Goal: Task Accomplishment & Management: Use online tool/utility

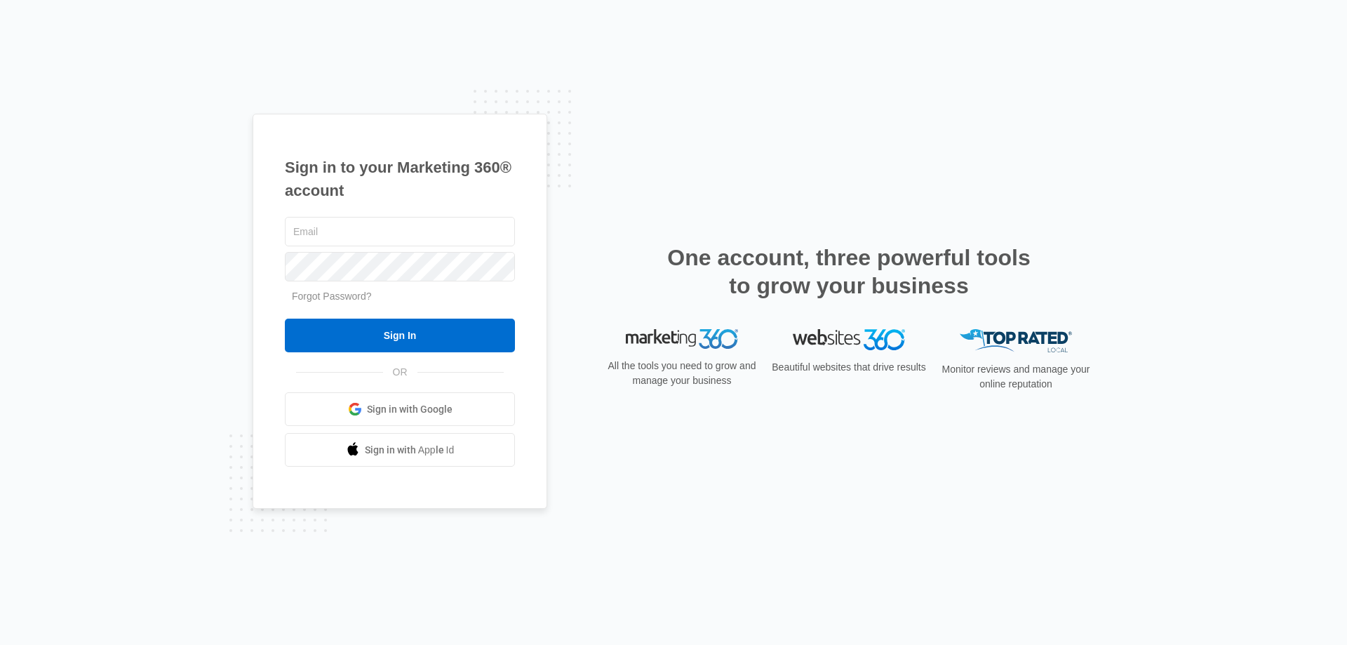
type input "[EMAIL_ADDRESS][DOMAIN_NAME]"
drag, startPoint x: 328, startPoint y: 234, endPoint x: 269, endPoint y: 235, distance: 59.0
click at [269, 235] on div "Sign in to your Marketing 360® account [EMAIL_ADDRESS][DOMAIN_NAME] Forgot Pass…" at bounding box center [400, 312] width 295 height 396
type input "kmaleski@empirebeautyschools.com"
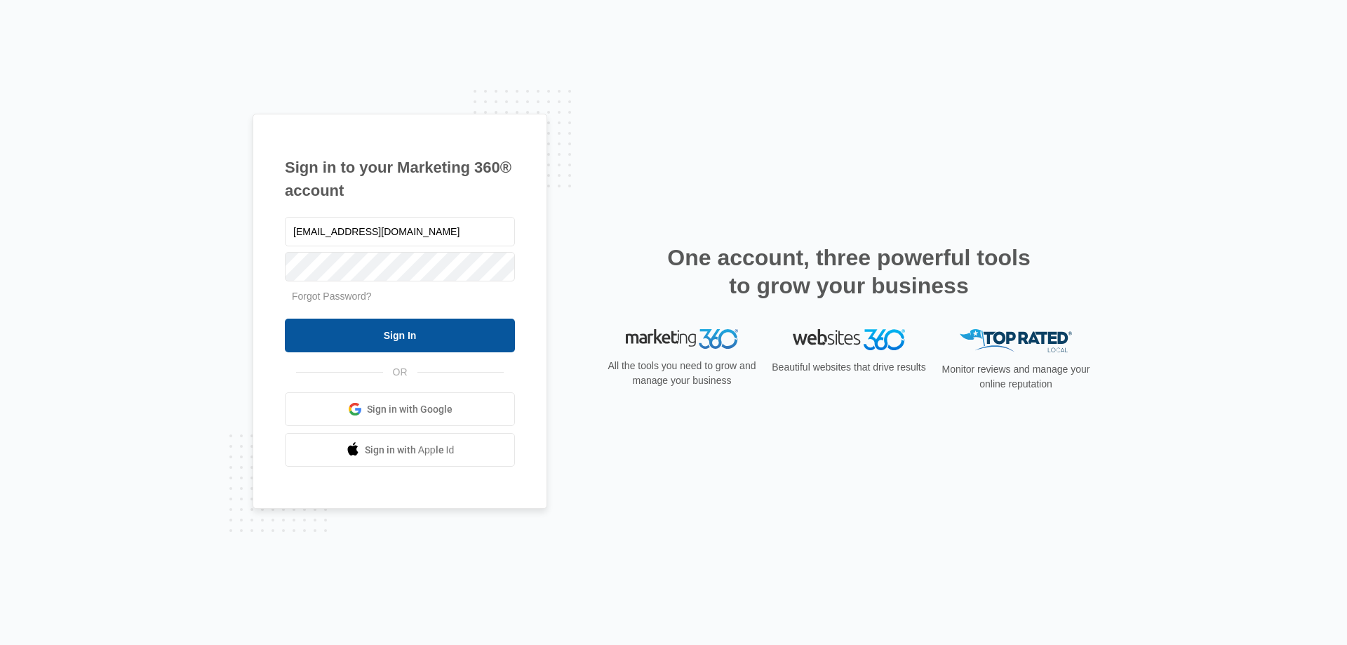
click at [397, 340] on input "Sign In" at bounding box center [400, 336] width 230 height 34
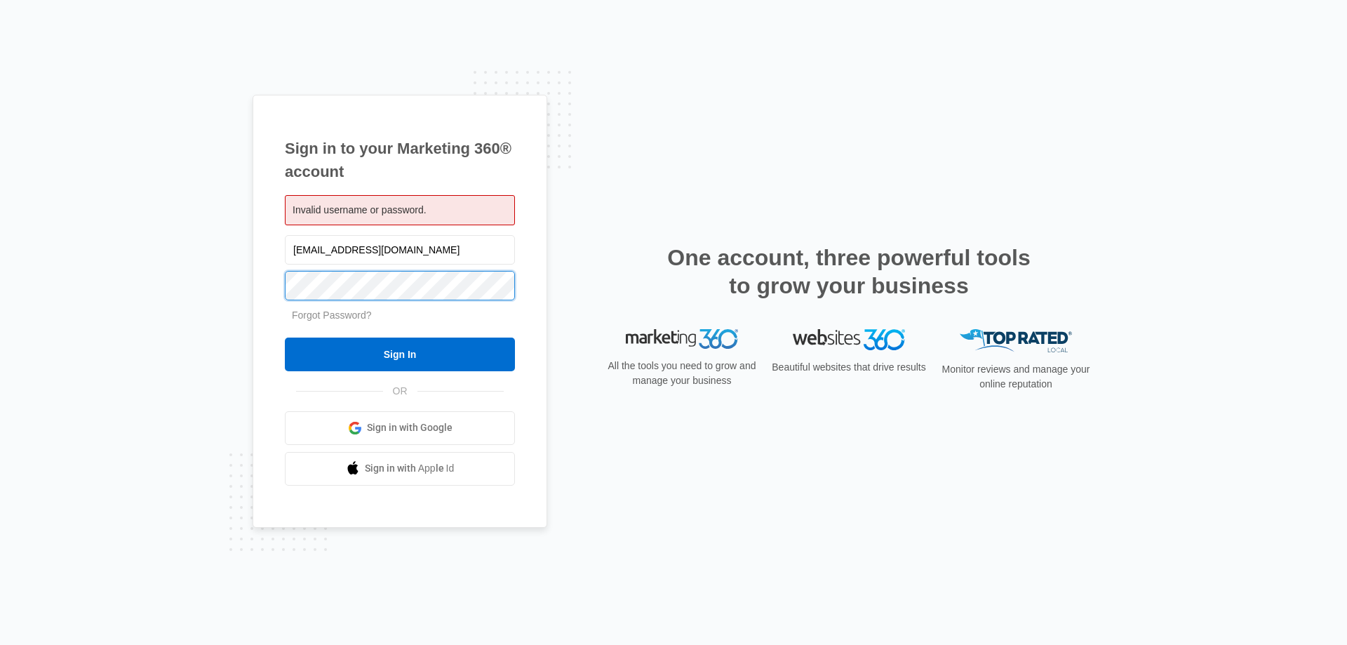
click at [187, 284] on div "Sign in to your Marketing 360® account Invalid username or password. kmaleski@e…" at bounding box center [673, 322] width 1347 height 645
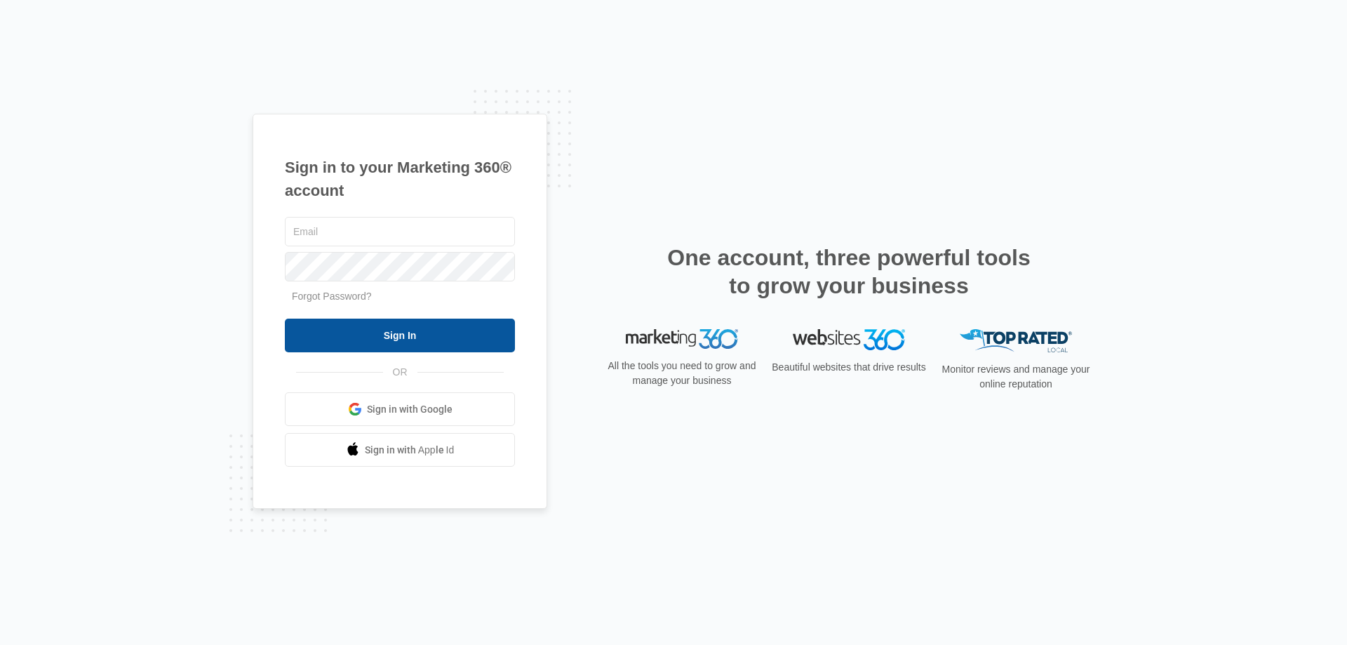
type input "kmaleski@empirebeautyschools.com"
click at [367, 335] on input "Sign In" at bounding box center [400, 336] width 230 height 34
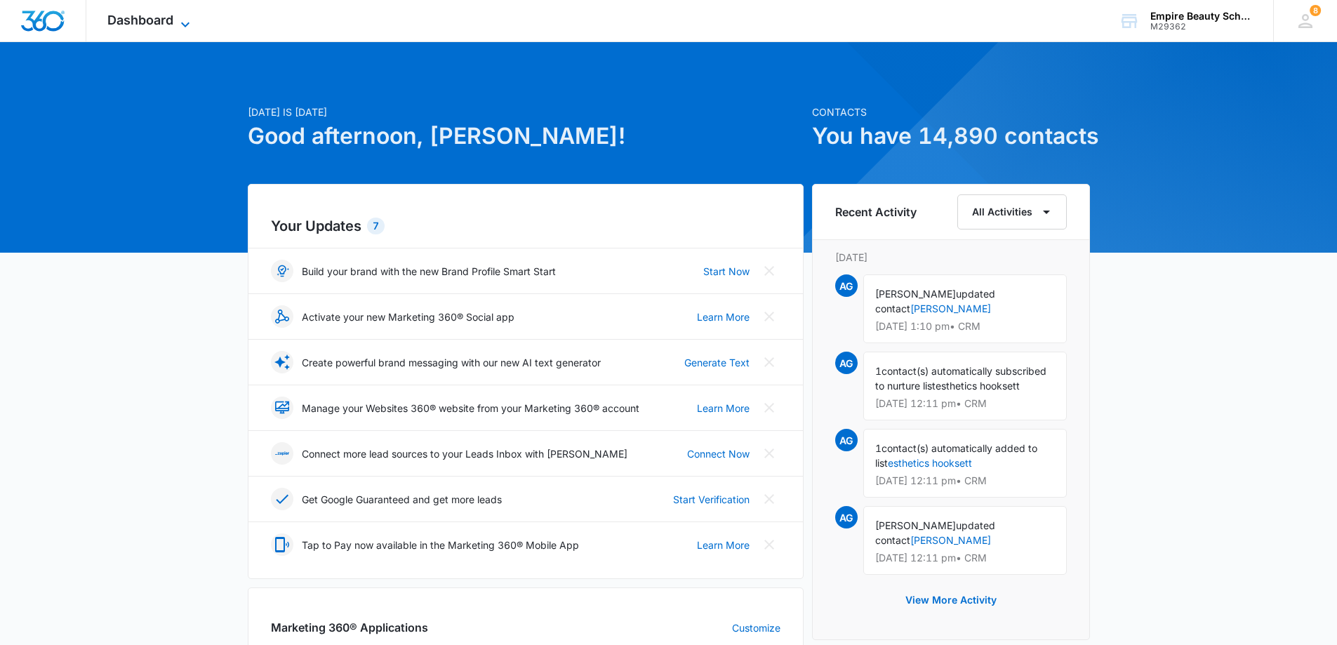
click at [180, 23] on icon at bounding box center [185, 24] width 17 height 17
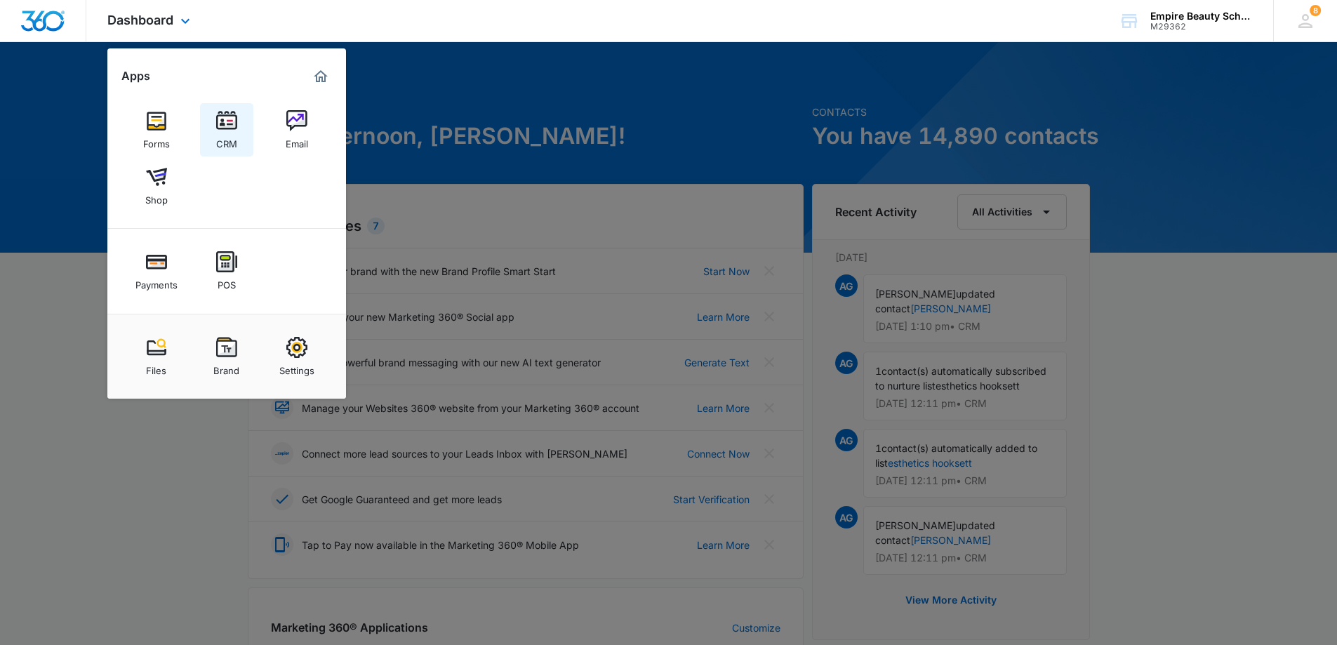
click at [220, 121] on img at bounding box center [226, 120] width 21 height 21
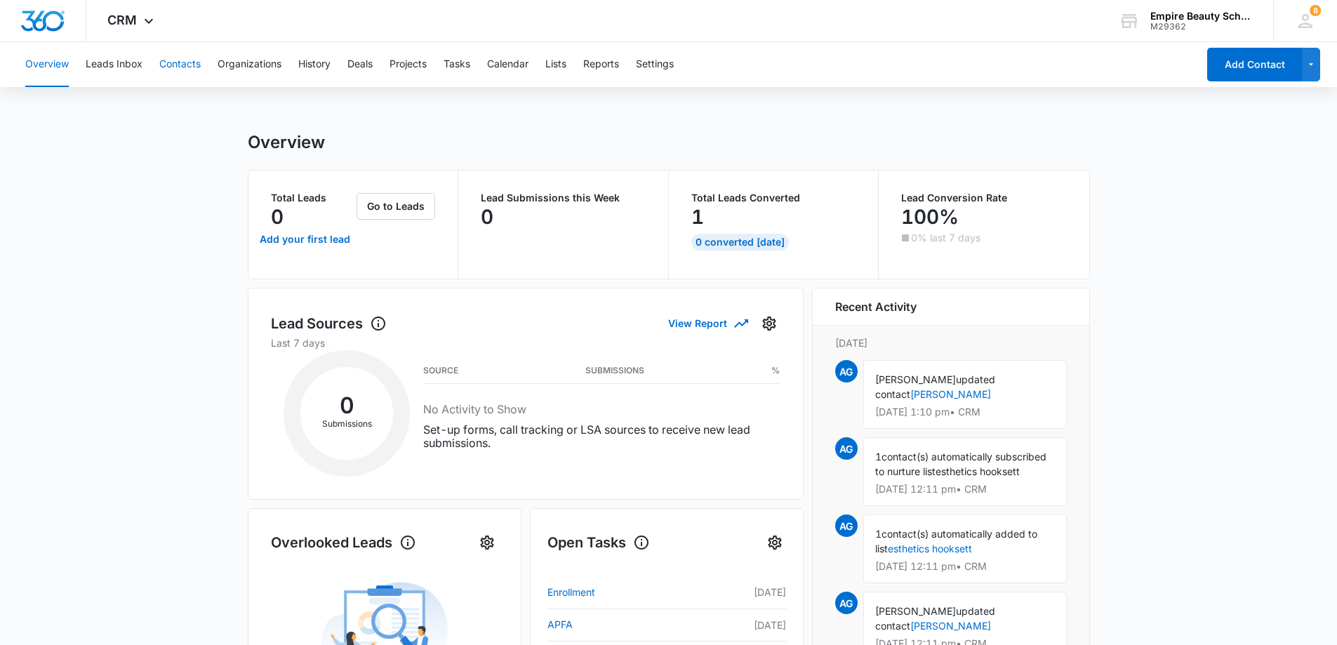
click at [172, 66] on button "Contacts" at bounding box center [179, 64] width 41 height 45
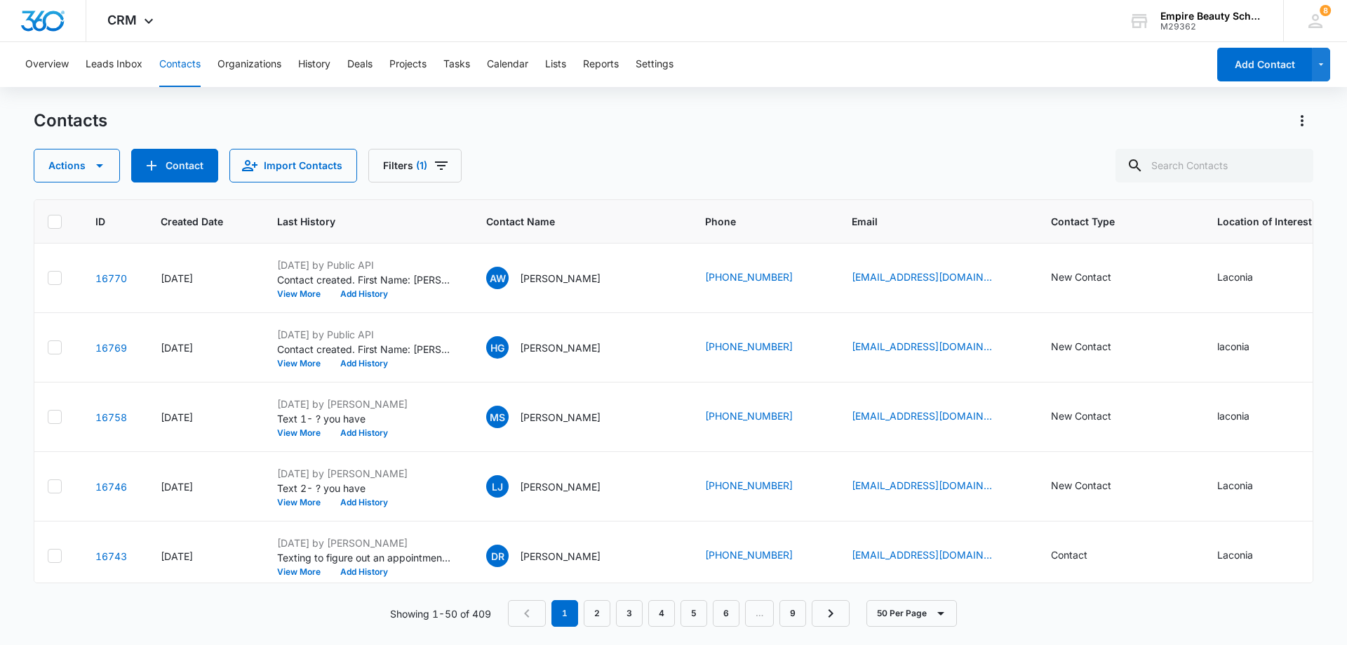
scroll to position [0, 8]
click at [352, 363] on button "Add History" at bounding box center [366, 363] width 67 height 8
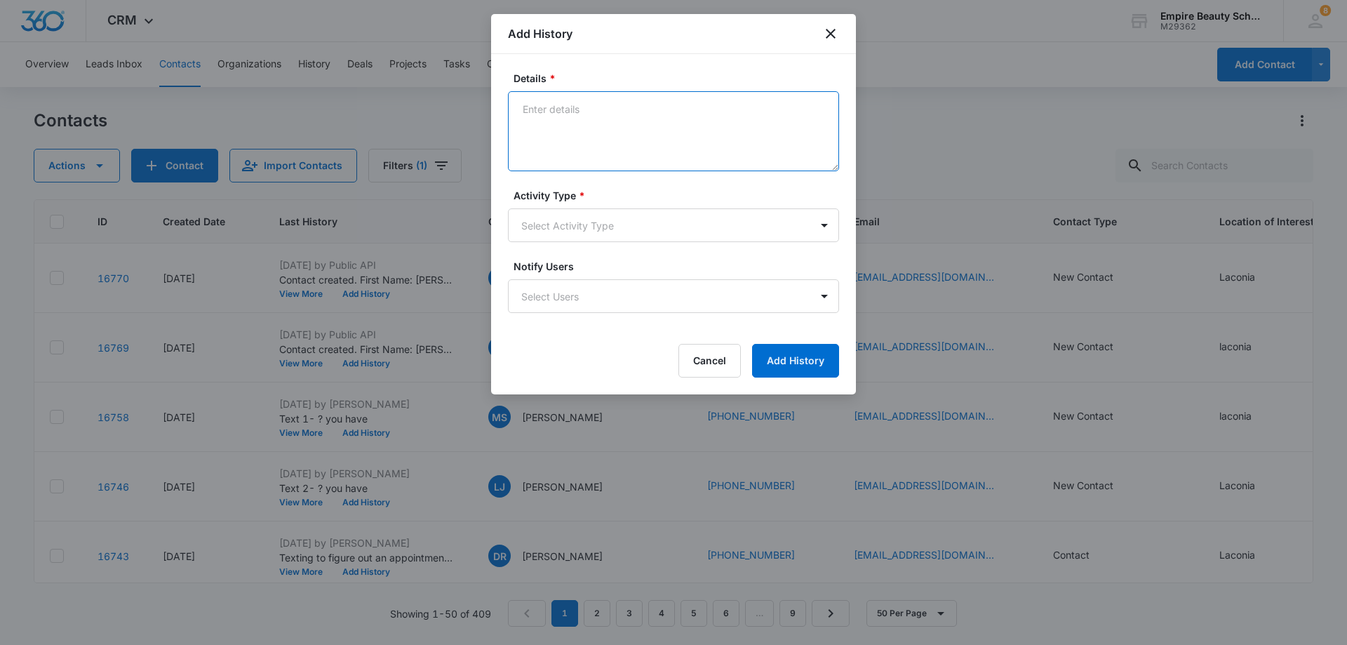
click at [582, 111] on textarea "Details *" at bounding box center [673, 131] width 331 height 80
type textarea "Text 1 Love to show you around and talk about the programs."
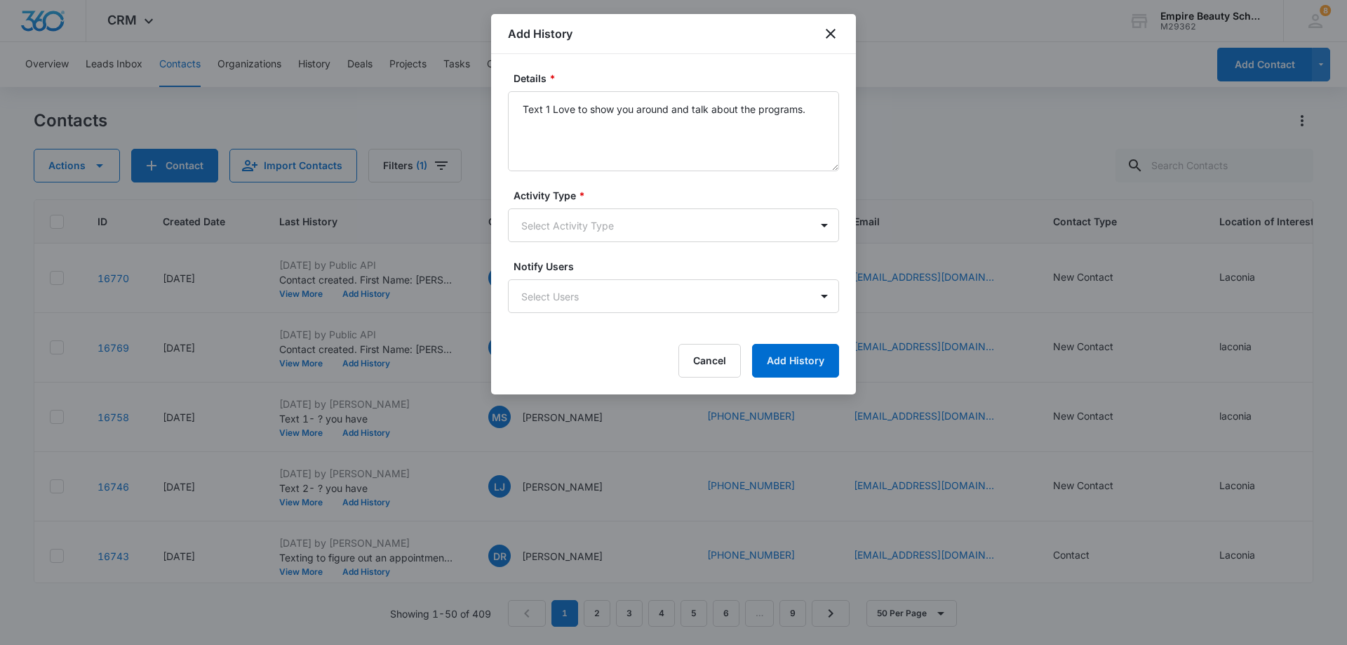
click at [664, 258] on form "Details * Text 1 Love to show you around and talk about the programs. Activity …" at bounding box center [673, 224] width 331 height 307
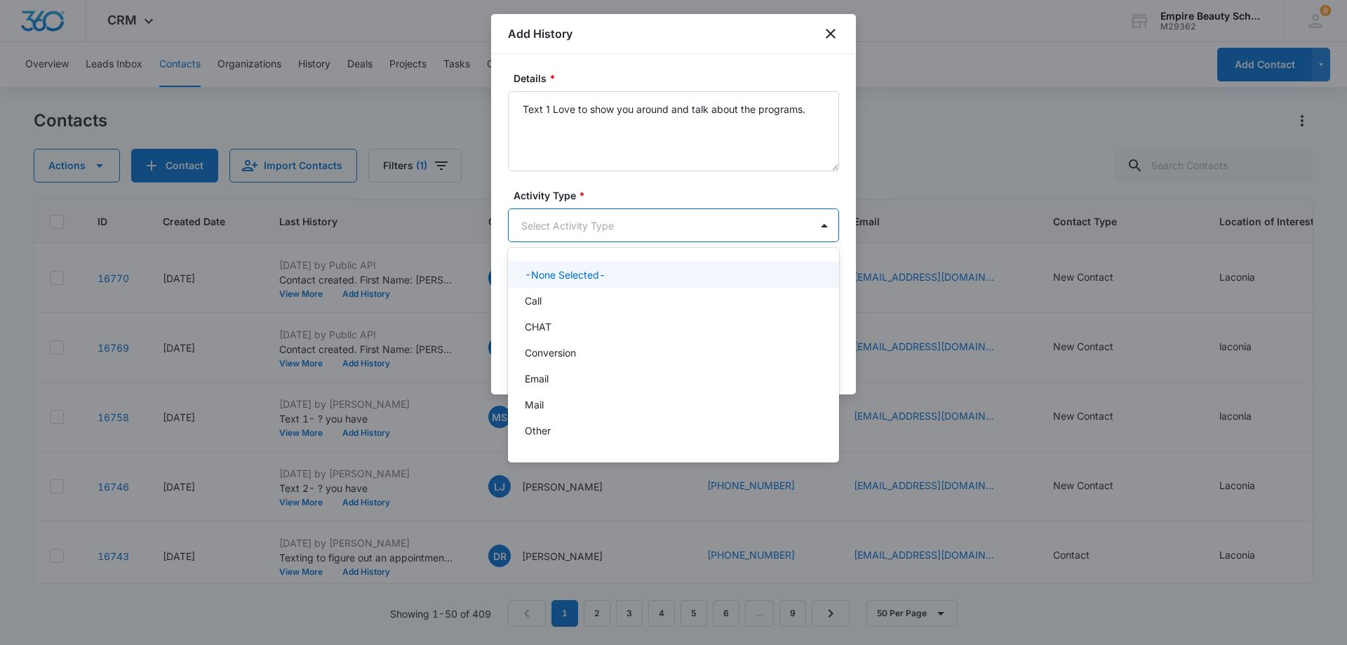
click at [666, 236] on body "CRM Apps Forms CRM Email Shop Payments POS Files Brand Settings Empire Beauty S…" at bounding box center [673, 322] width 1347 height 645
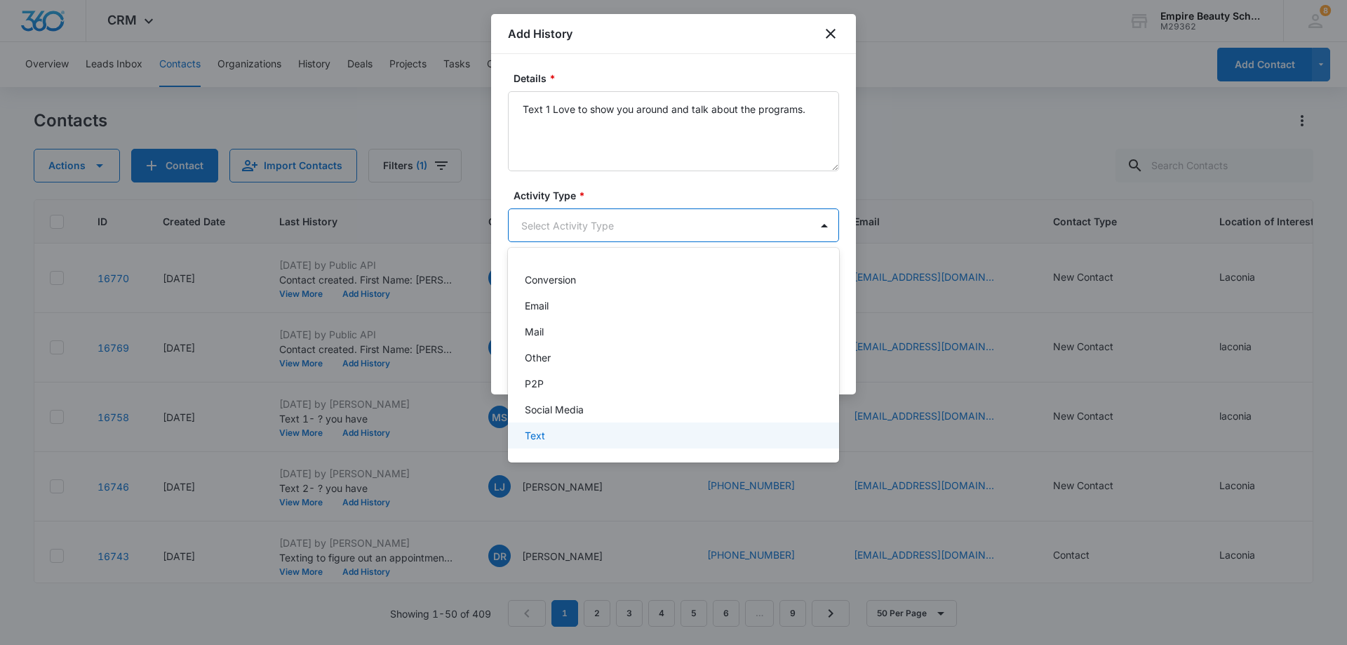
click at [584, 427] on div "Text" at bounding box center [673, 435] width 331 height 26
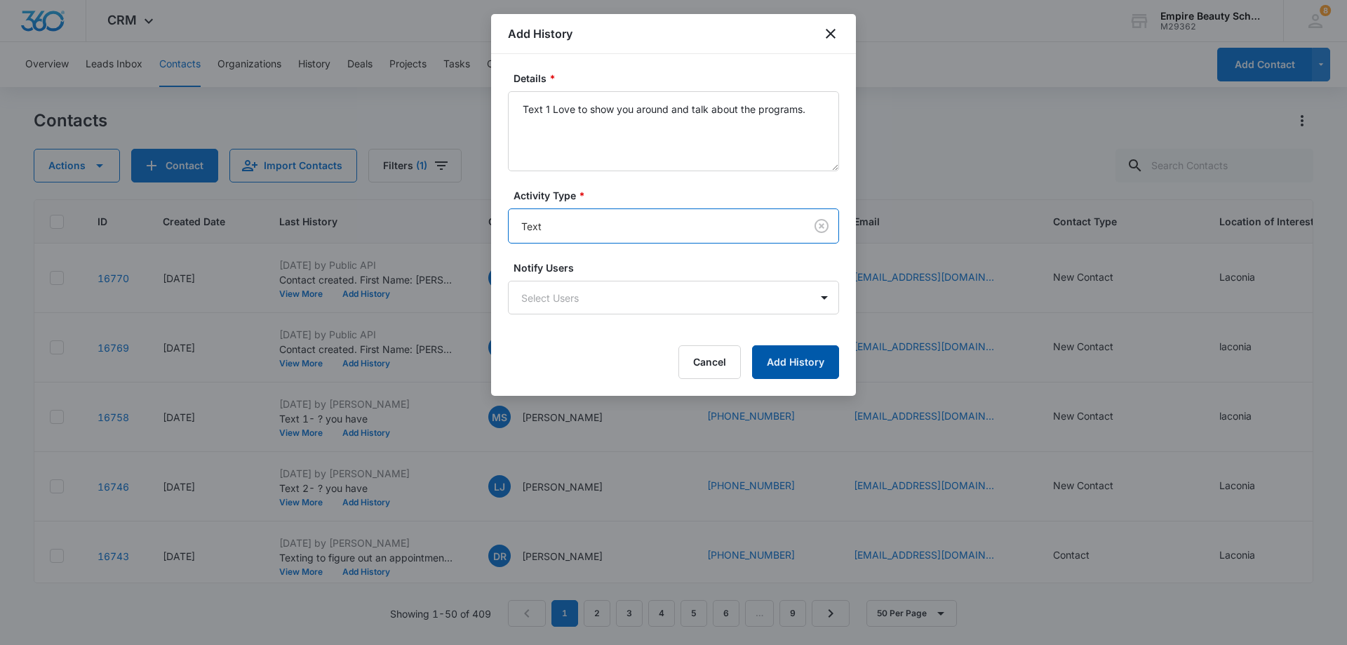
click at [783, 365] on button "Add History" at bounding box center [795, 362] width 87 height 34
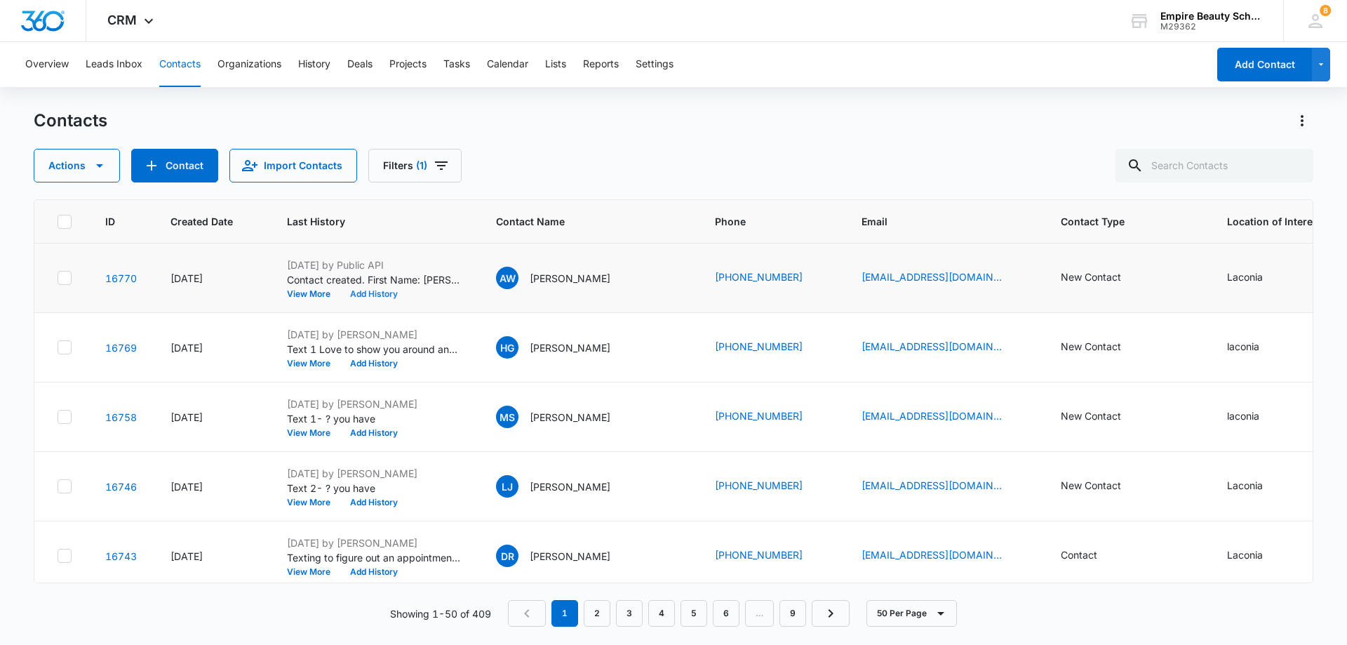
click at [364, 291] on button "Add History" at bounding box center [373, 294] width 67 height 8
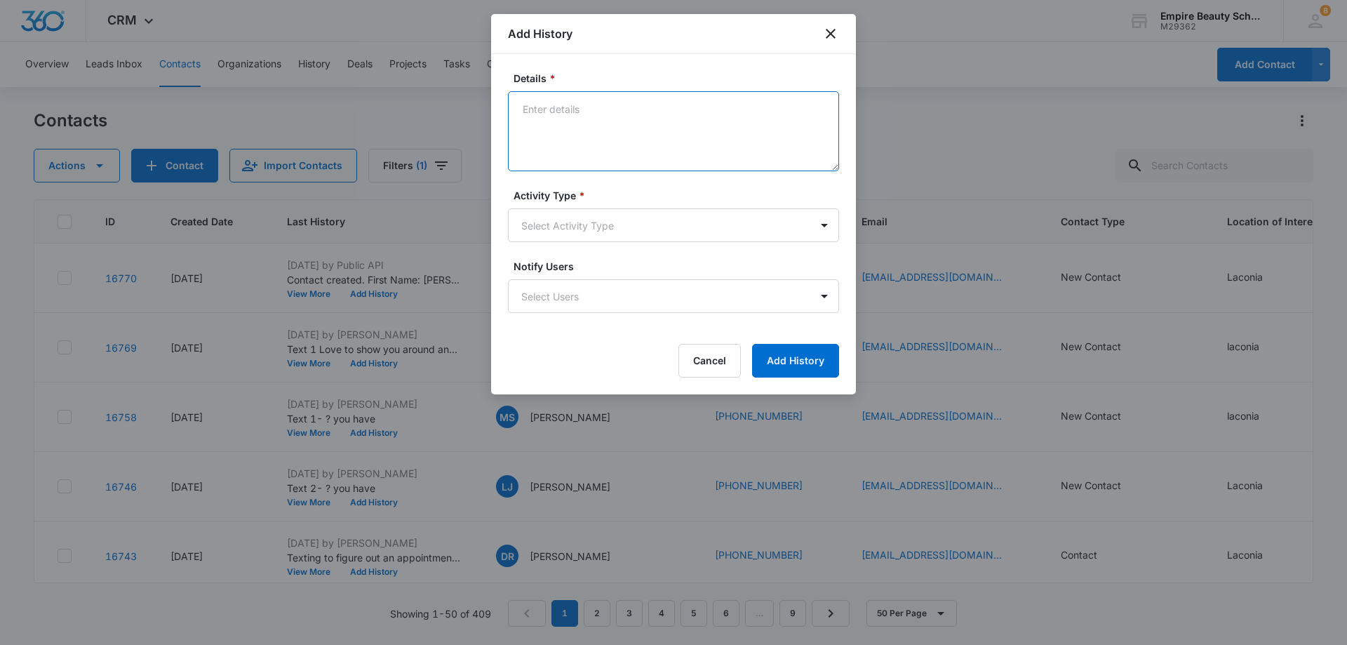
click at [638, 102] on textarea "Details *" at bounding box center [673, 131] width 331 height 80
click at [601, 107] on textarea "Text 1 Love to showyou our campus and talk about details" at bounding box center [673, 131] width 331 height 80
type textarea "Text 1 Love to show you our campus and talk about details"
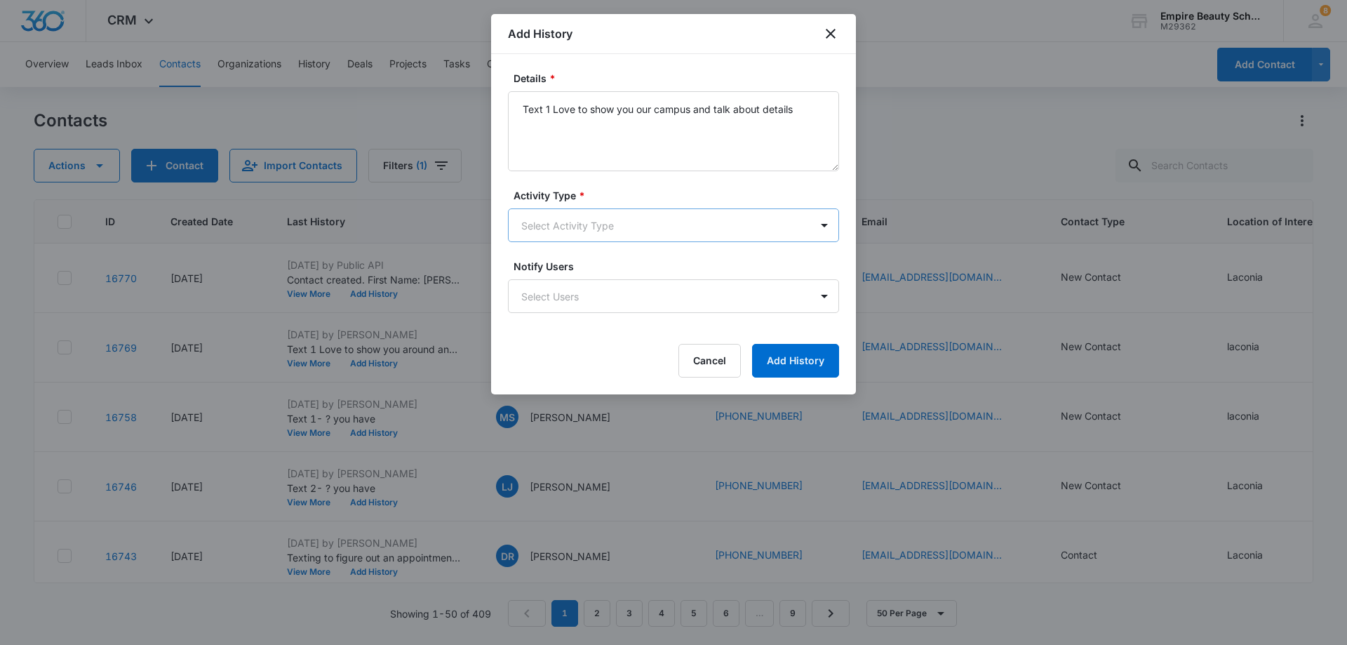
click at [592, 220] on body "CRM Apps Forms CRM Email Shop Payments POS Files Brand Settings Empire Beauty S…" at bounding box center [673, 322] width 1347 height 645
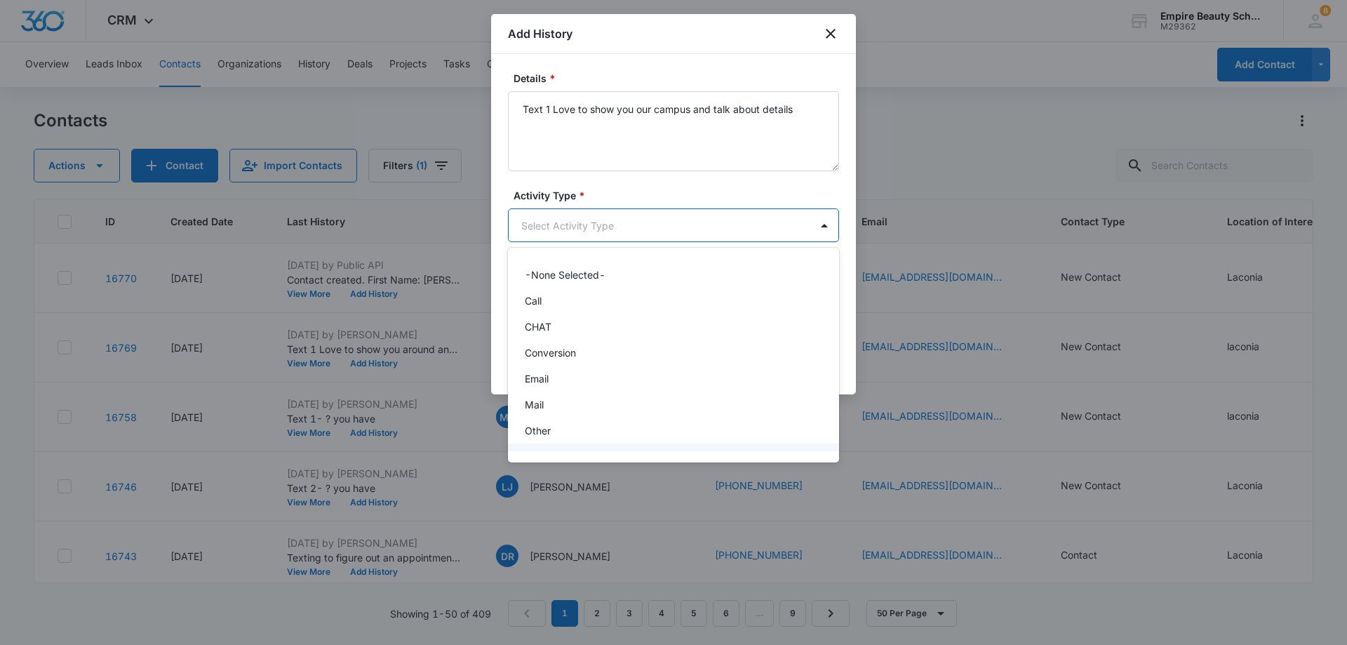
scroll to position [73, 0]
click at [550, 435] on div "Text" at bounding box center [672, 435] width 295 height 15
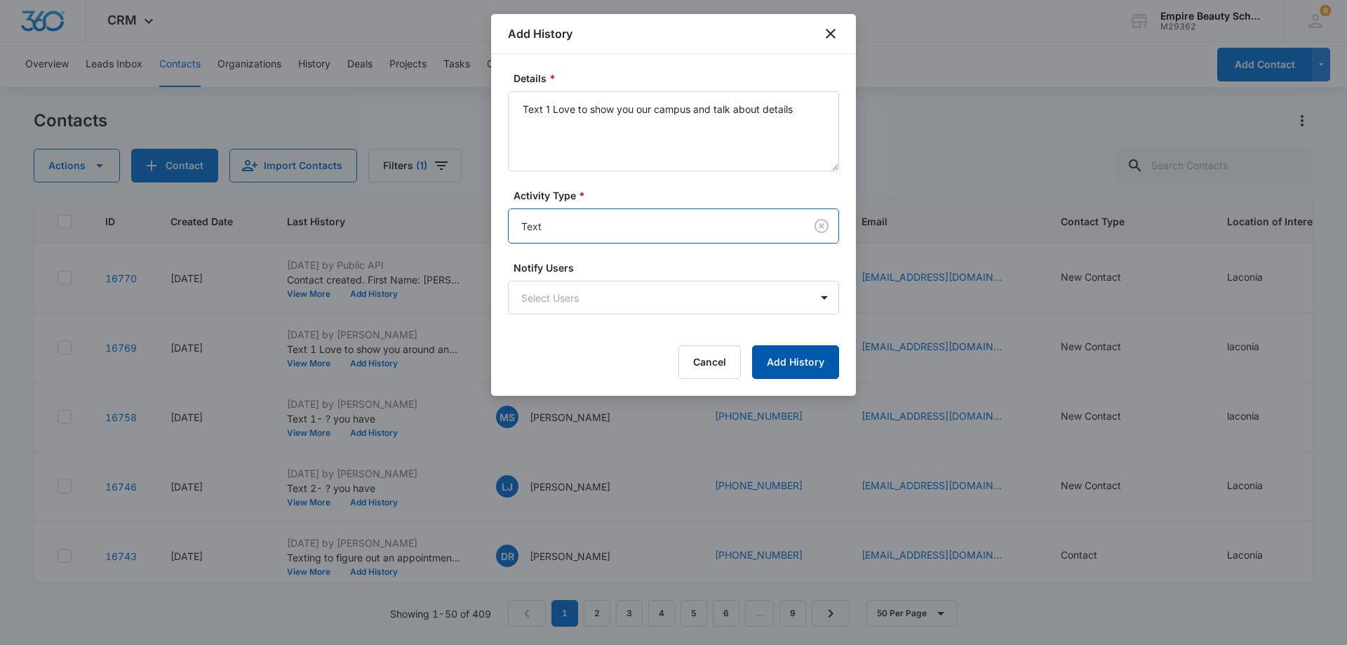
click at [792, 358] on button "Add History" at bounding box center [795, 362] width 87 height 34
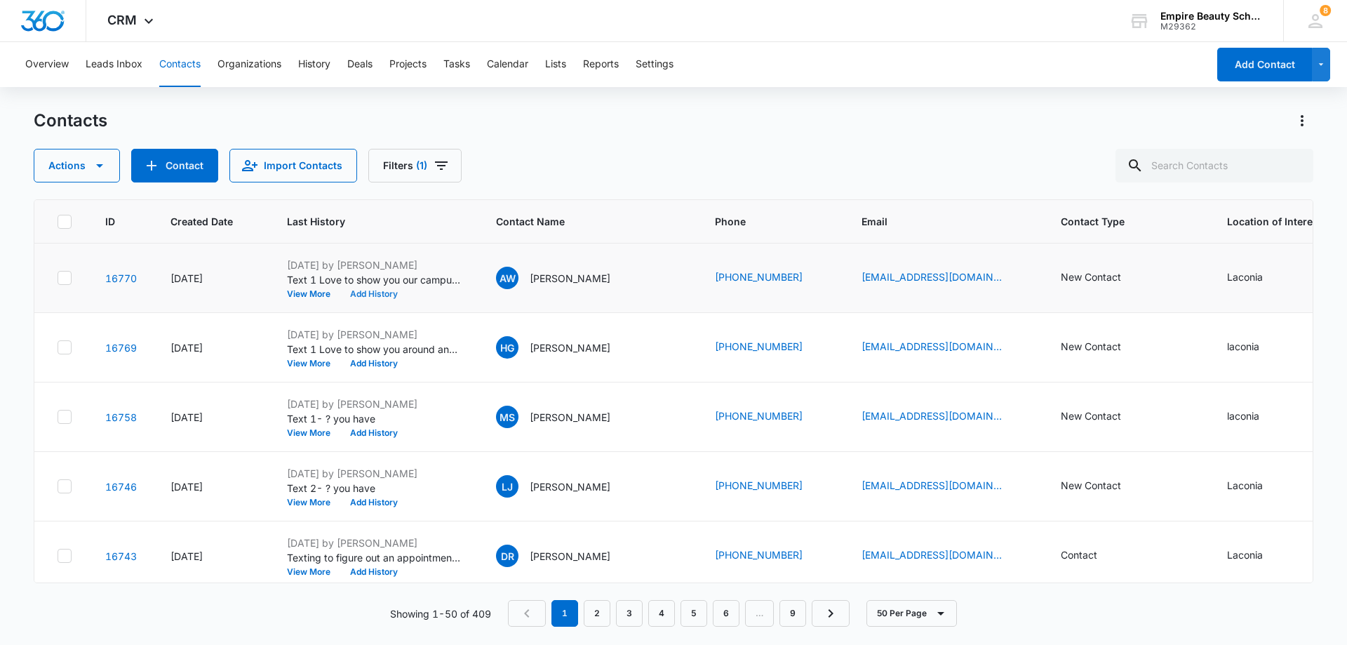
click at [375, 292] on button "Add History" at bounding box center [373, 294] width 67 height 8
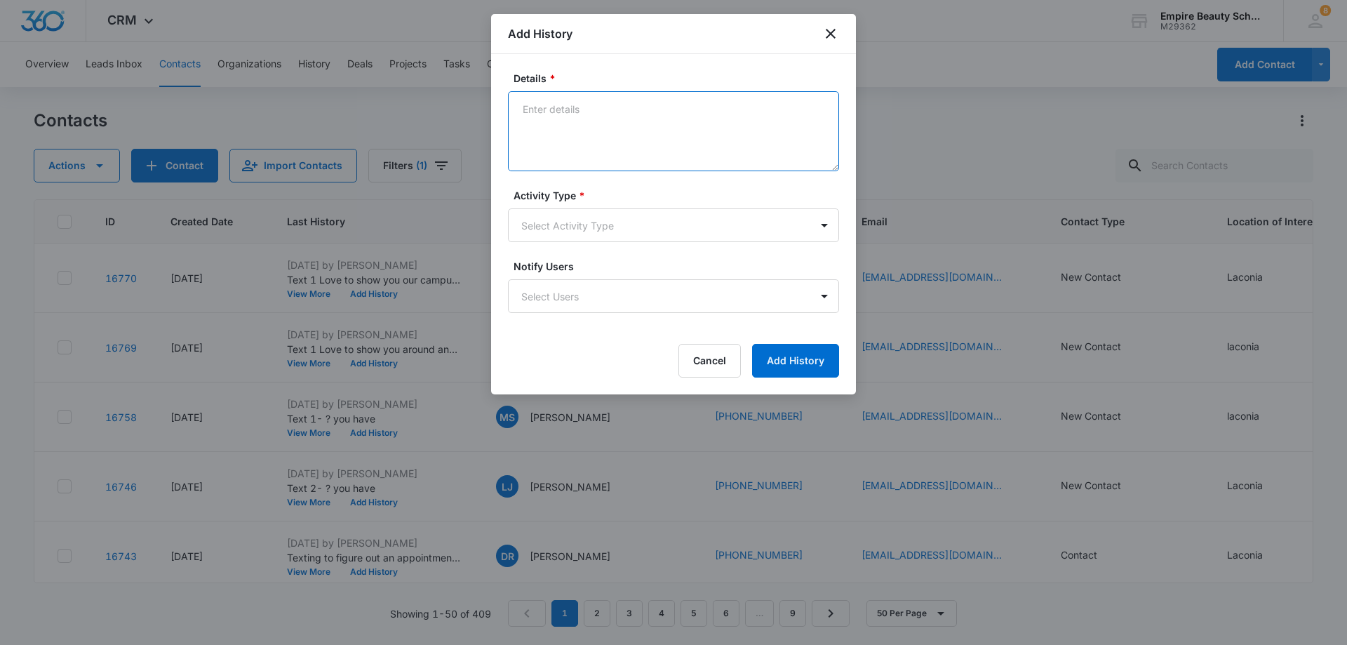
click at [595, 110] on textarea "Details *" at bounding box center [673, 131] width 331 height 80
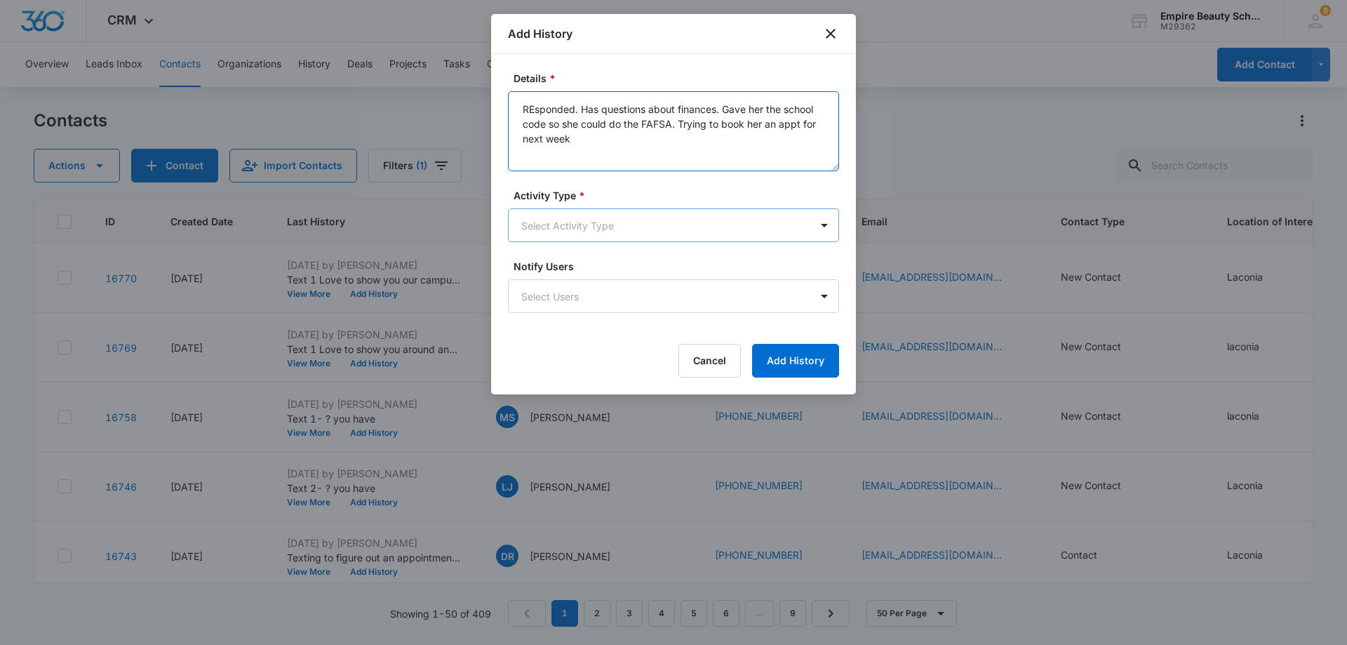
type textarea "REsponded. Has questions about finances. Gave her the school code so she could …"
click at [715, 229] on body "CRM Apps Forms CRM Email Shop Payments POS Files Brand Settings Empire Beauty S…" at bounding box center [673, 322] width 1347 height 645
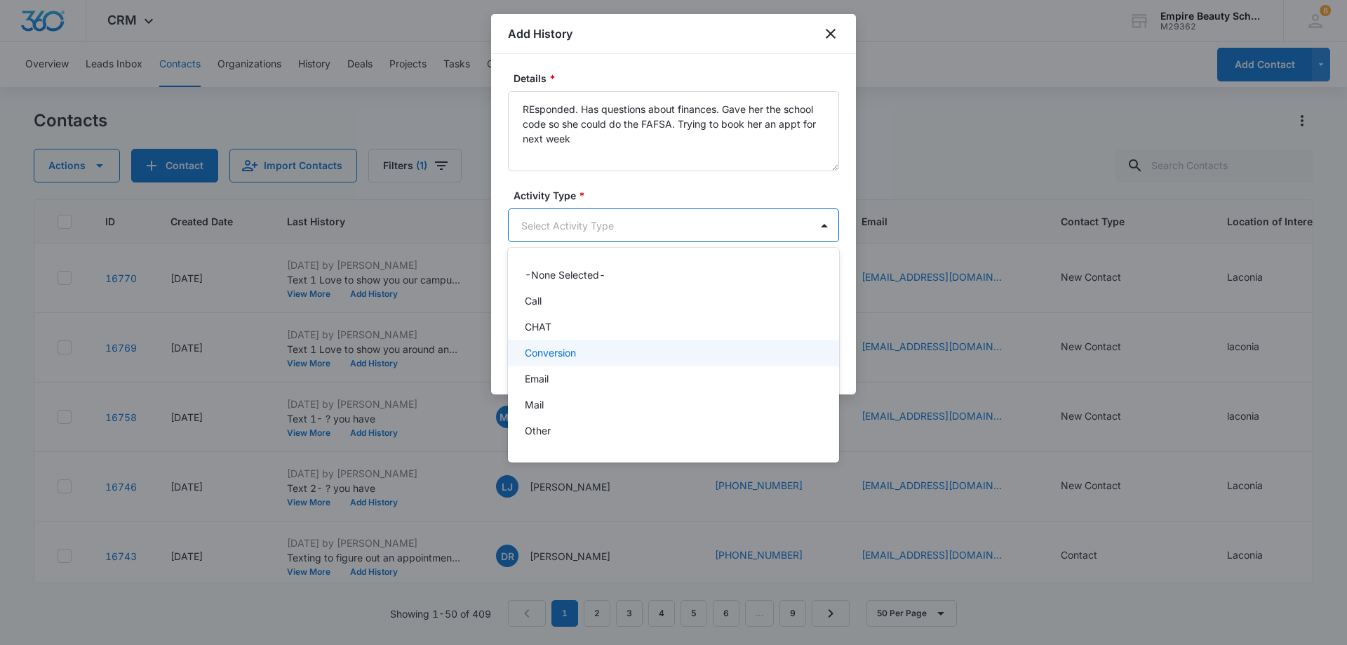
scroll to position [73, 0]
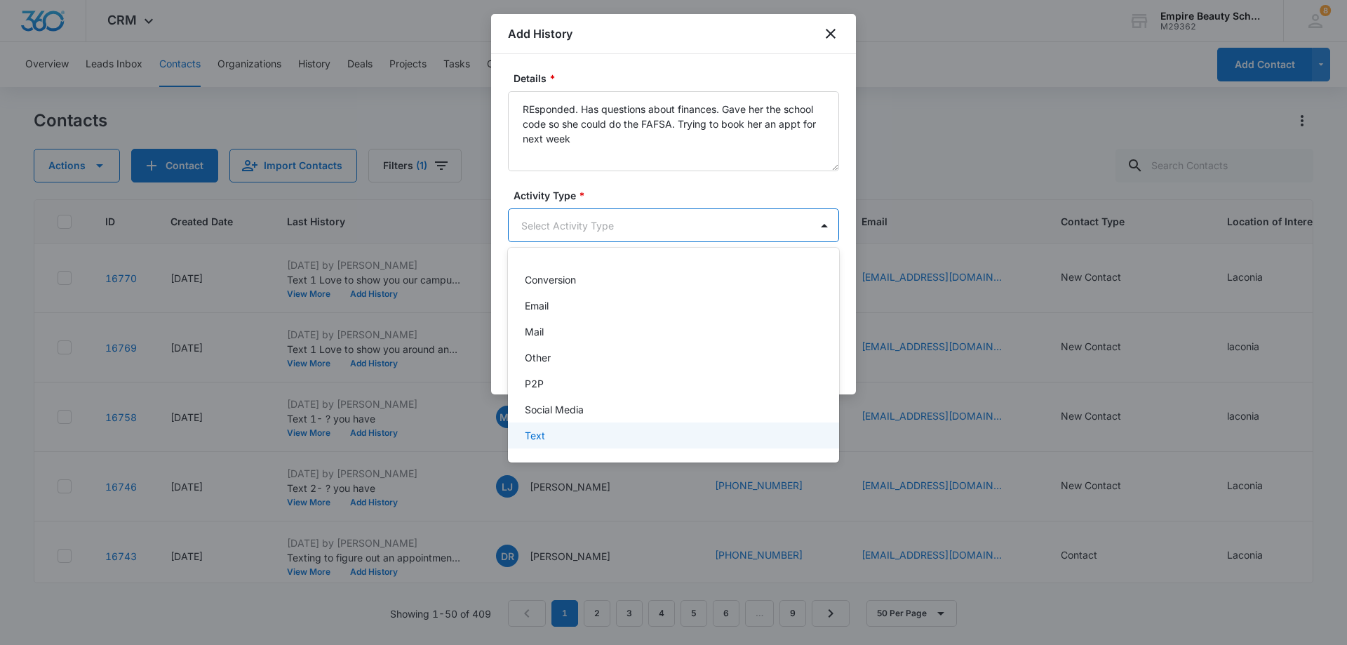
click at [582, 436] on div "Text" at bounding box center [672, 435] width 295 height 15
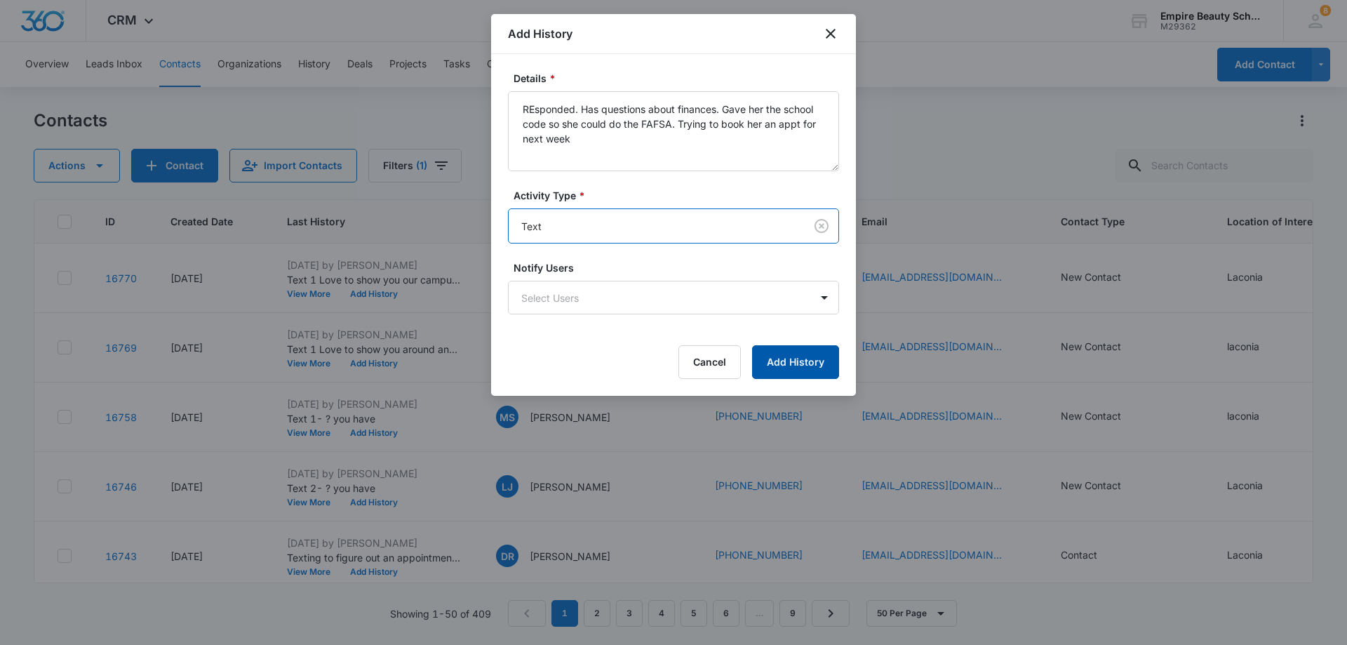
click at [789, 363] on button "Add History" at bounding box center [795, 362] width 87 height 34
